Goal: Information Seeking & Learning: Learn about a topic

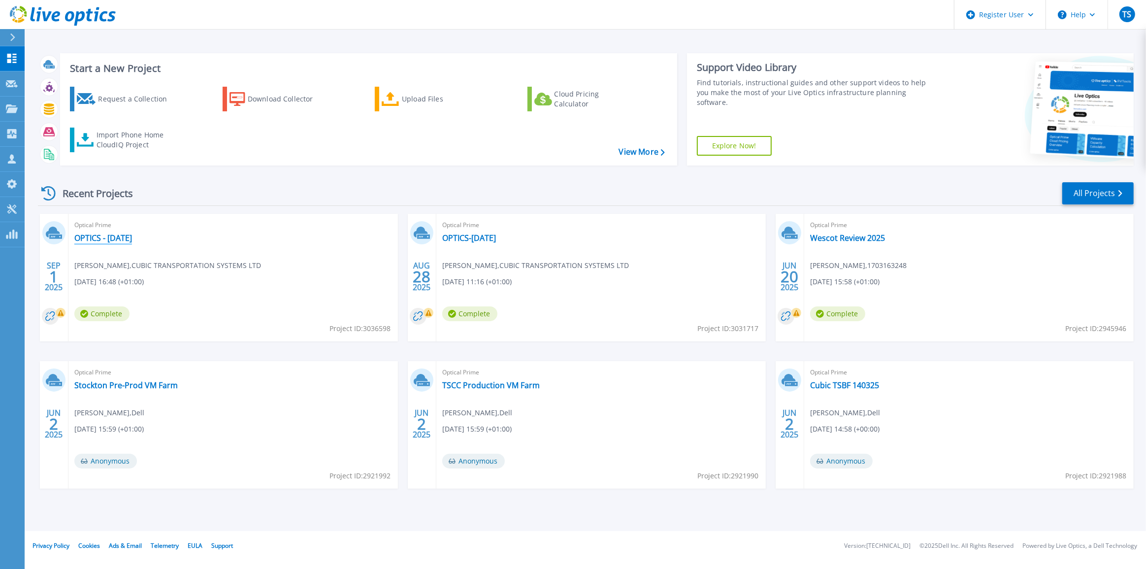
click at [125, 241] on link "OPTICS - [DATE]" at bounding box center [103, 238] width 58 height 10
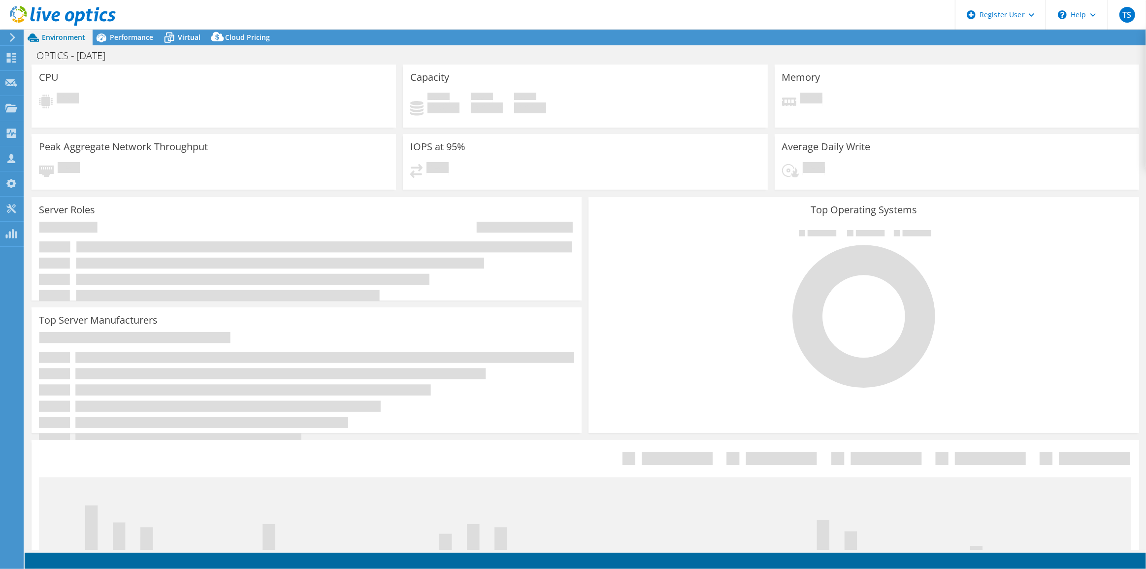
select select "USD"
select select "EULondon"
select select "GBP"
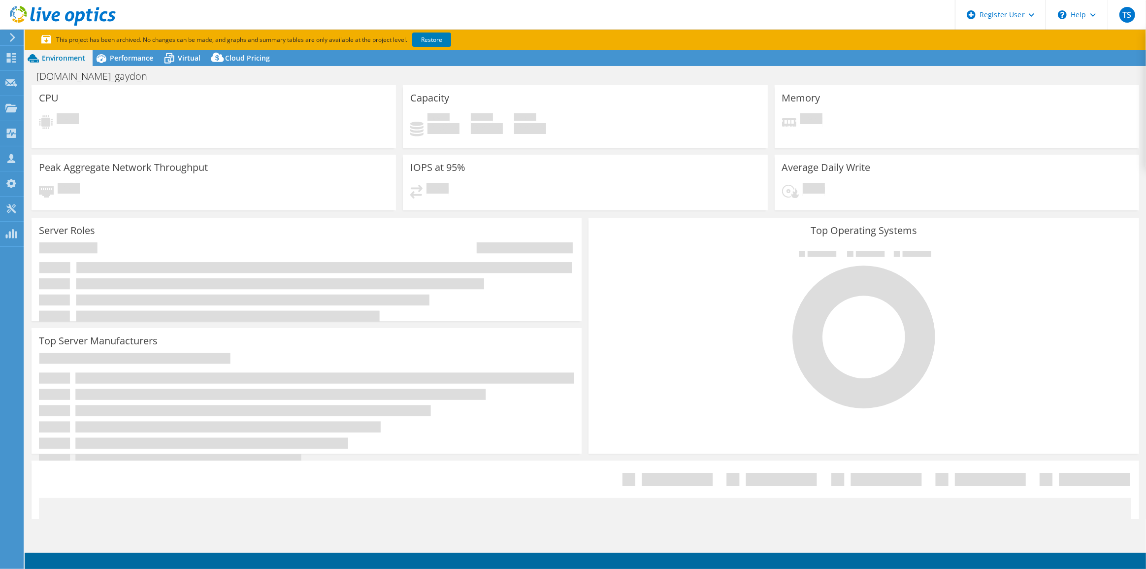
select select "EULondon"
select select "GBP"
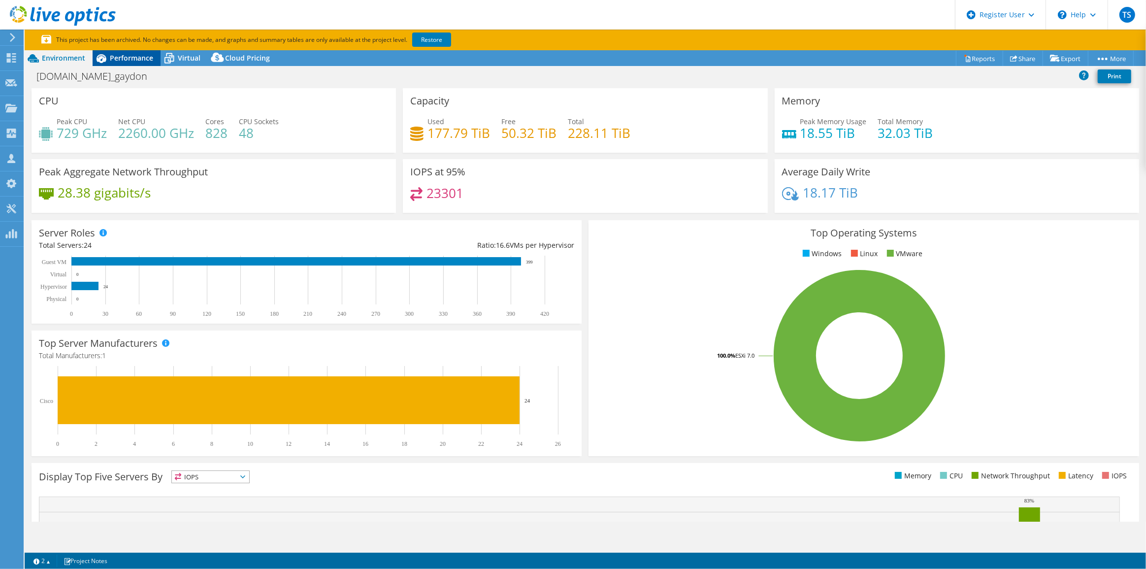
click at [144, 54] on span "Performance" at bounding box center [131, 57] width 43 height 9
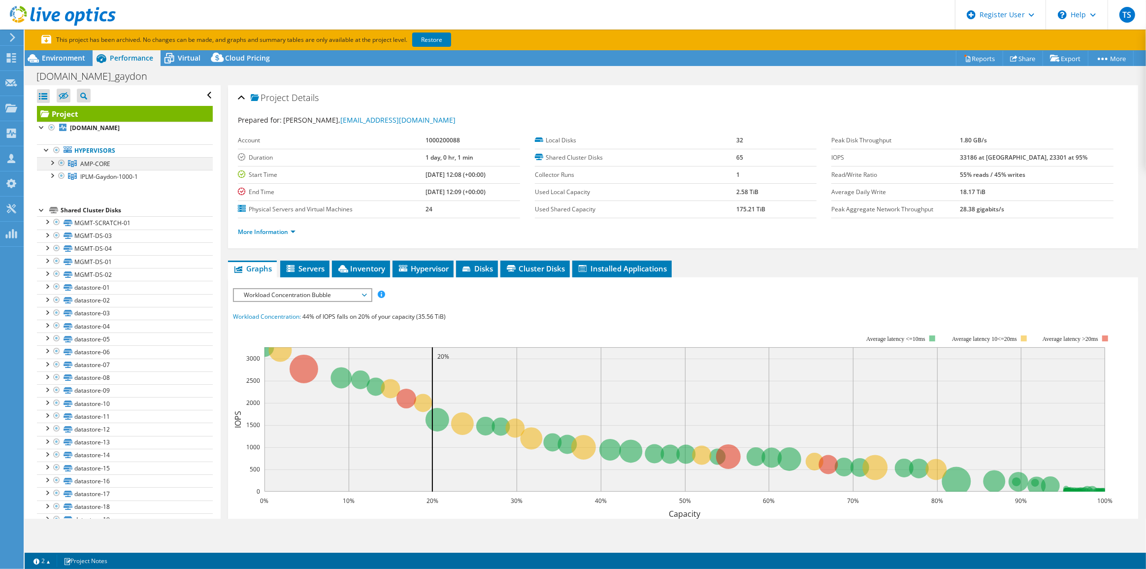
click at [53, 162] on div at bounding box center [52, 162] width 10 height 10
click at [50, 212] on div at bounding box center [52, 214] width 10 height 10
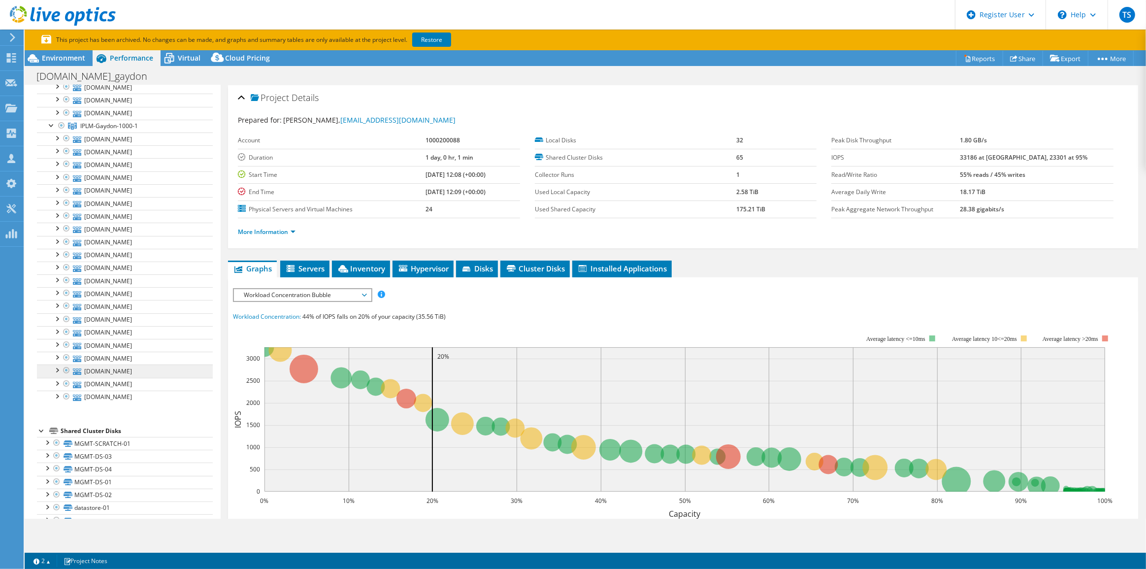
scroll to position [44, 0]
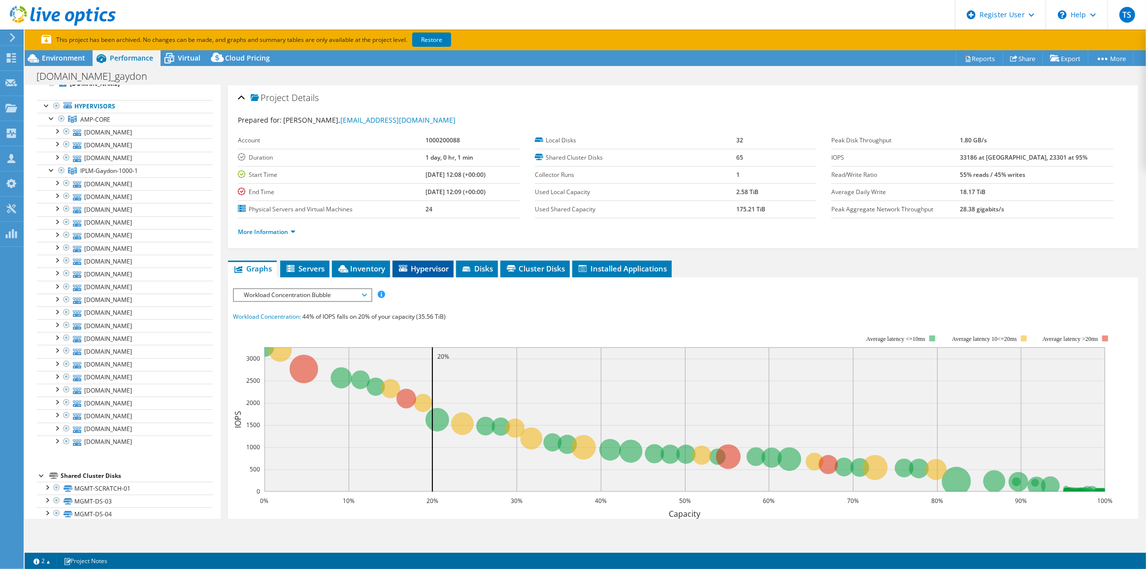
click at [425, 265] on span "Hypervisor" at bounding box center [422, 268] width 51 height 10
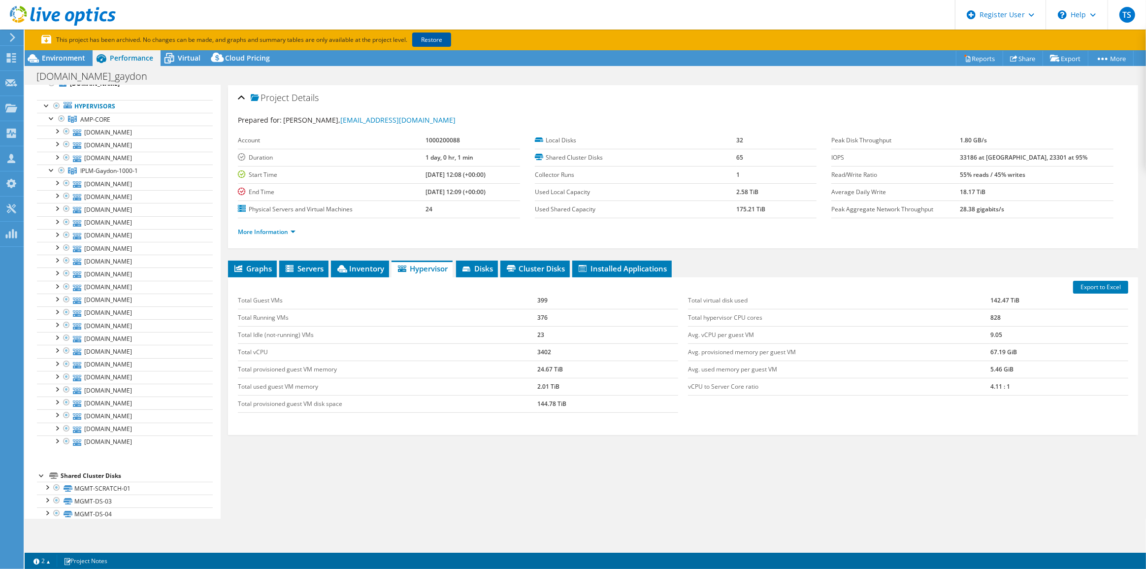
click at [433, 34] on link "Restore" at bounding box center [431, 39] width 39 height 14
